Goal: Task Accomplishment & Management: Use online tool/utility

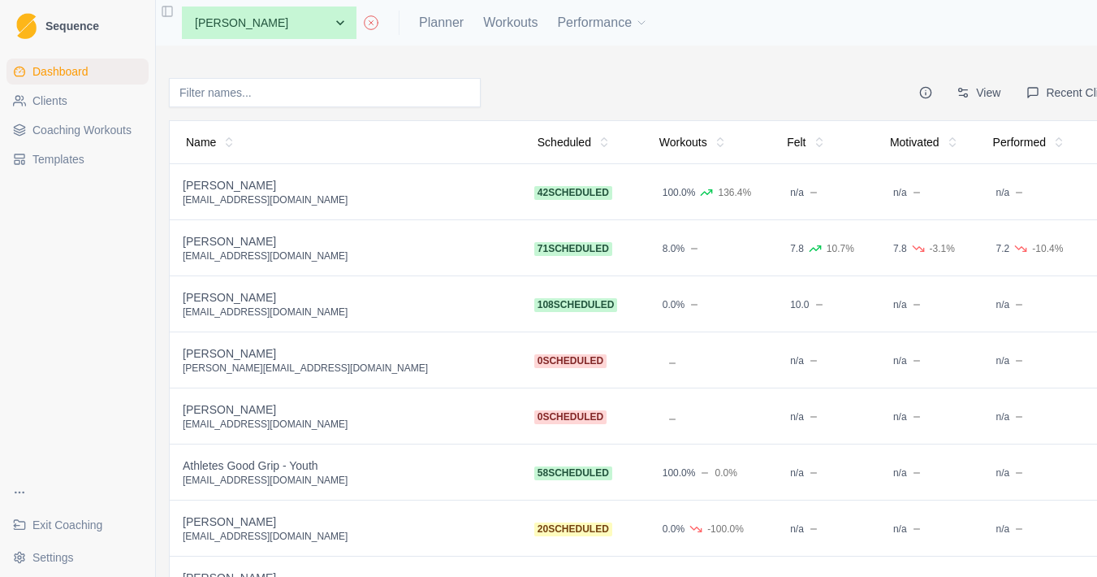
click at [522, 426] on td "0 scheduled" at bounding box center [583, 416] width 122 height 56
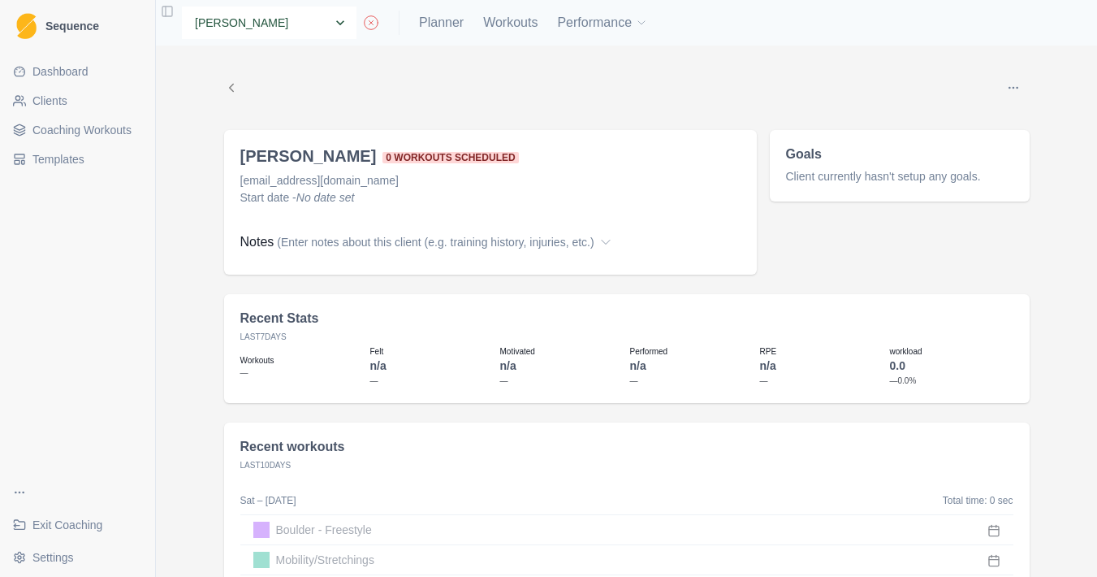
select select "a4b6f4d2-7c4a-454a-bb6a-5d34489d198b"
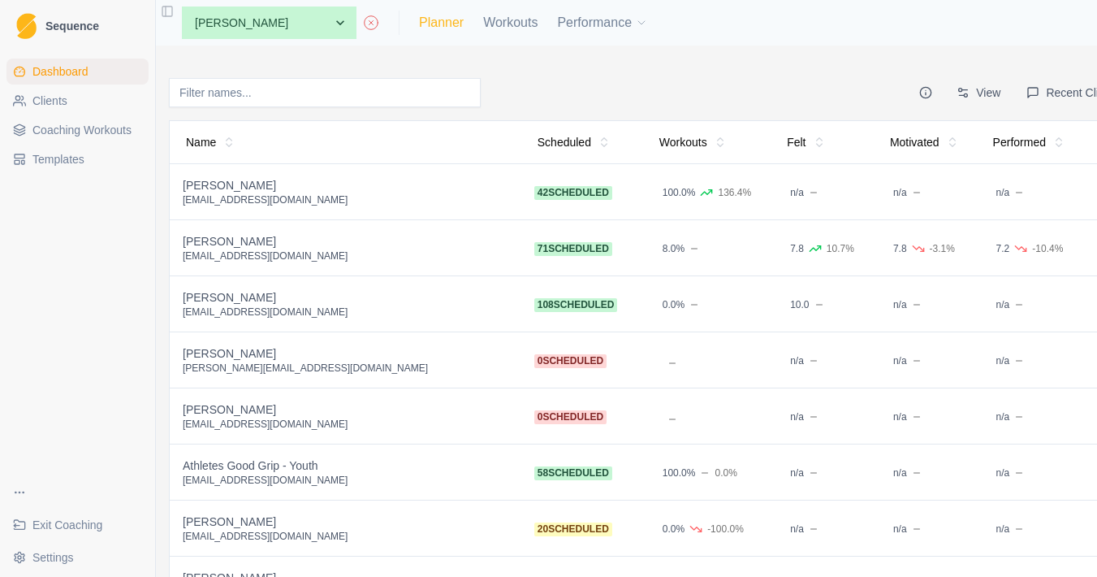
click at [448, 30] on link "Planner" at bounding box center [441, 22] width 45 height 19
select select "month"
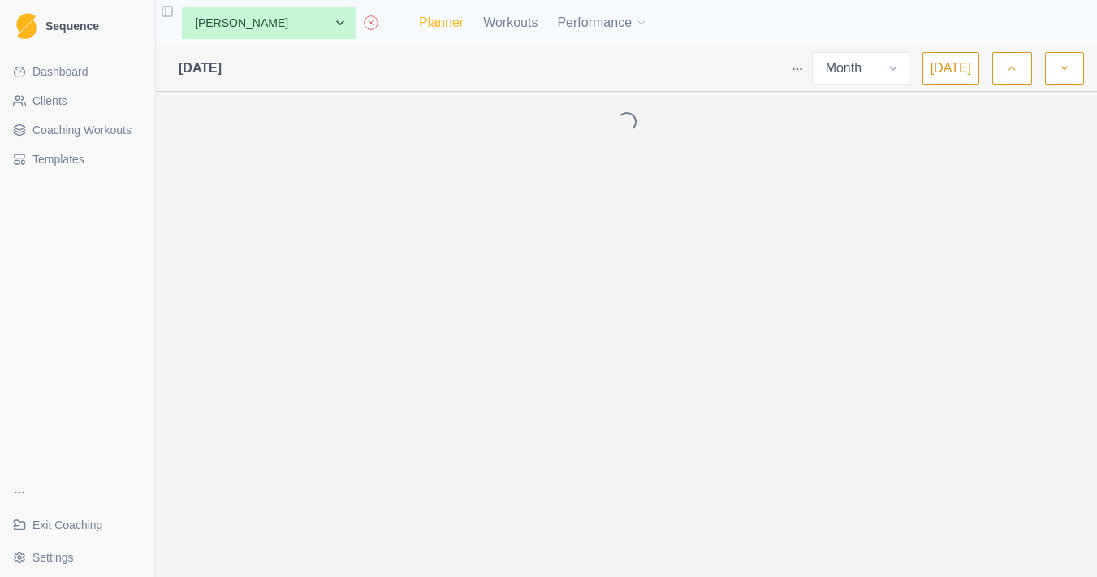
click at [454, 28] on link "Planner" at bounding box center [441, 22] width 45 height 19
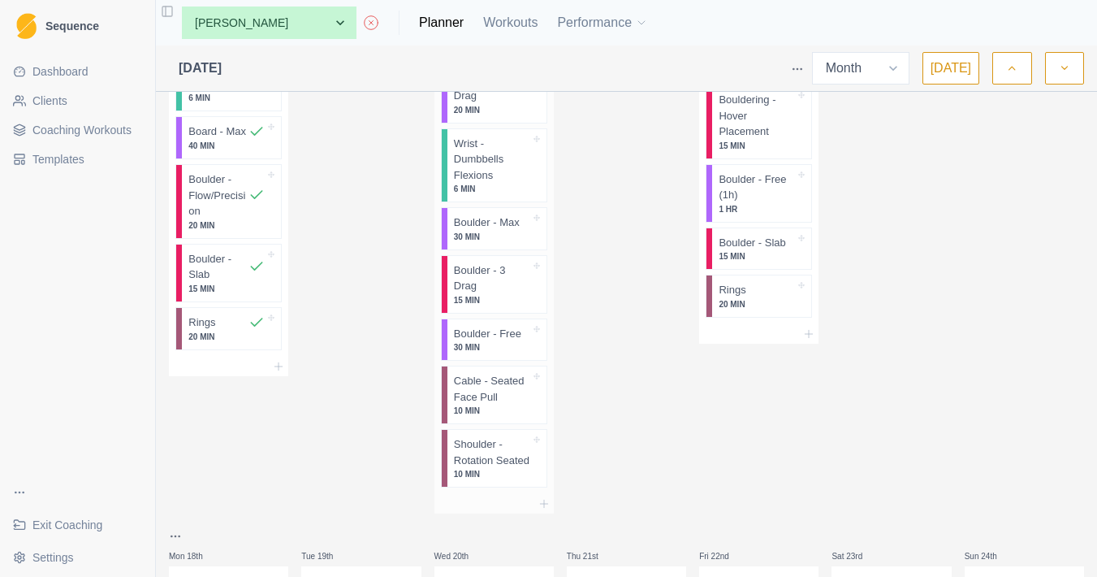
scroll to position [1560, 0]
click at [425, 0] on div "None Aiden Emery Amelia Lim Andrew Summers Andy Lei Angus Favretti Athletes Goo…" at bounding box center [626, 22] width 941 height 45
